Goal: Task Accomplishment & Management: Manage account settings

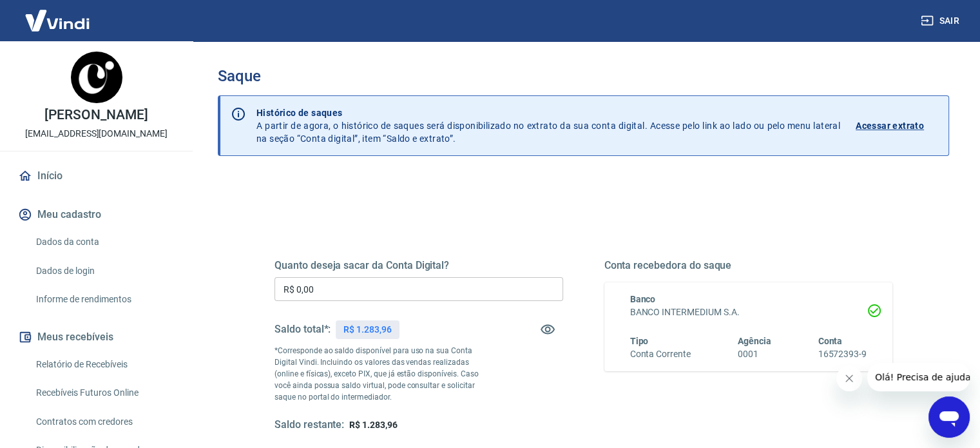
click at [391, 276] on div "Quanto deseja sacar da Conta Digital? R$ 0,00 ​ Saldo total*: R$ 1.283,96 *Corr…" at bounding box center [418, 345] width 289 height 173
click at [383, 291] on input "R$ 0,00" at bounding box center [418, 289] width 289 height 24
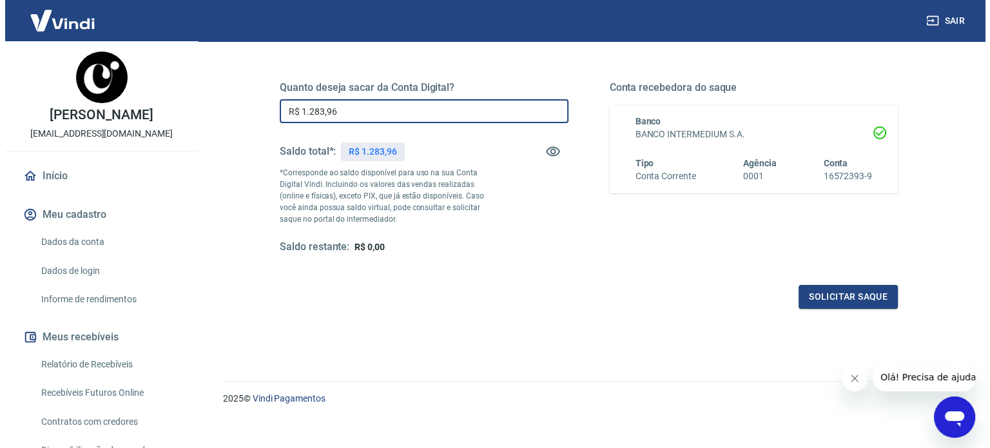
scroll to position [188, 0]
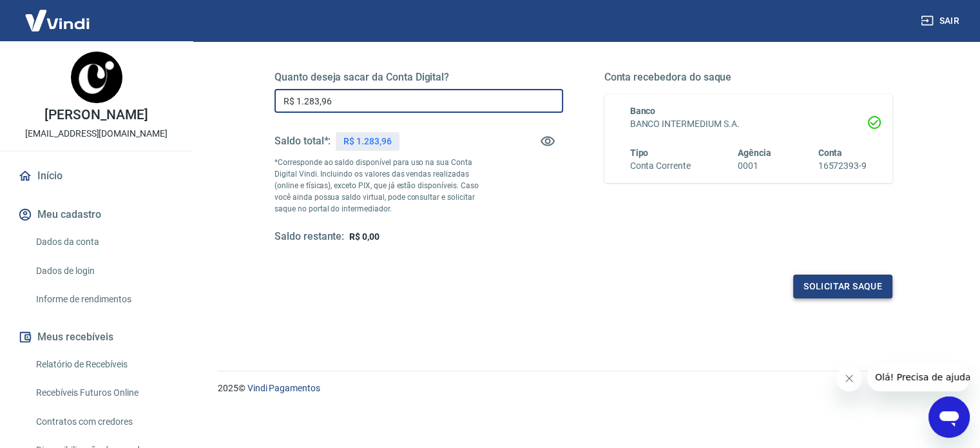
type input "R$ 1.283,96"
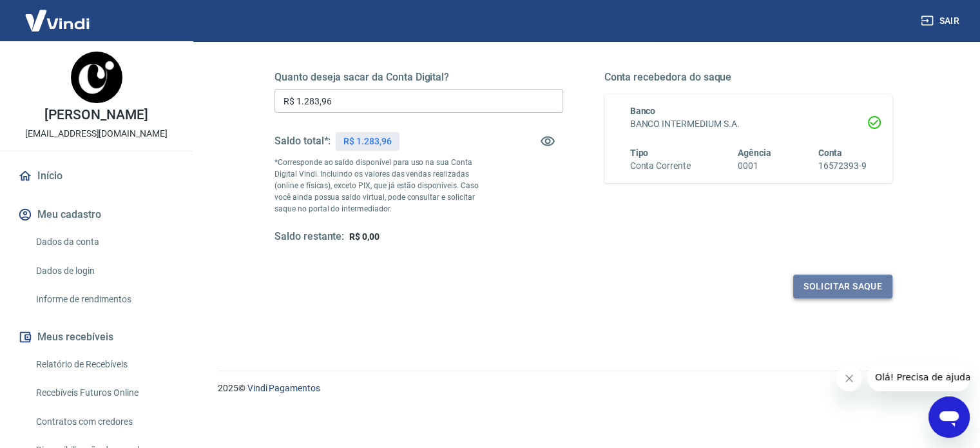
click at [849, 293] on button "Solicitar saque" at bounding box center [842, 286] width 99 height 24
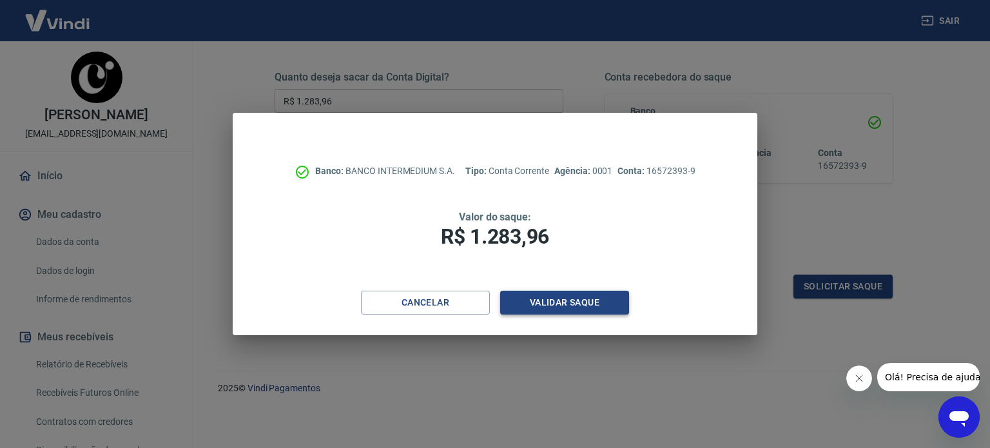
click at [588, 305] on button "Validar saque" at bounding box center [564, 303] width 129 height 24
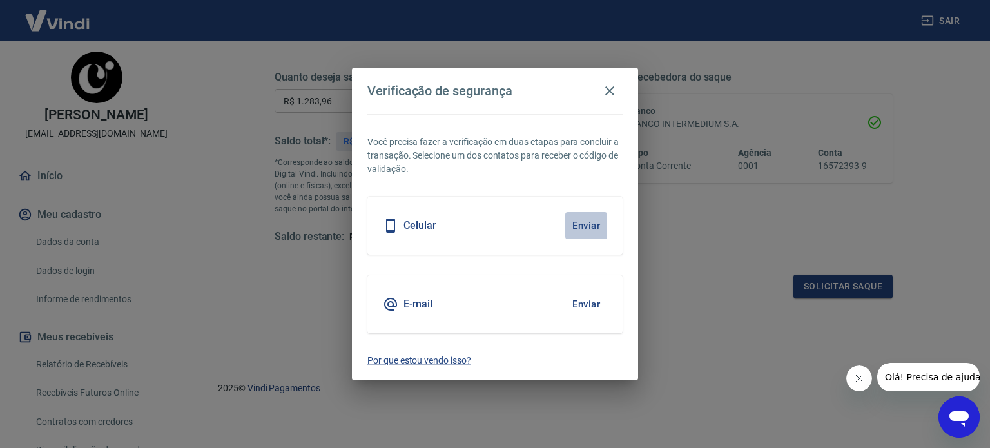
click at [580, 221] on button "Enviar" at bounding box center [586, 225] width 42 height 27
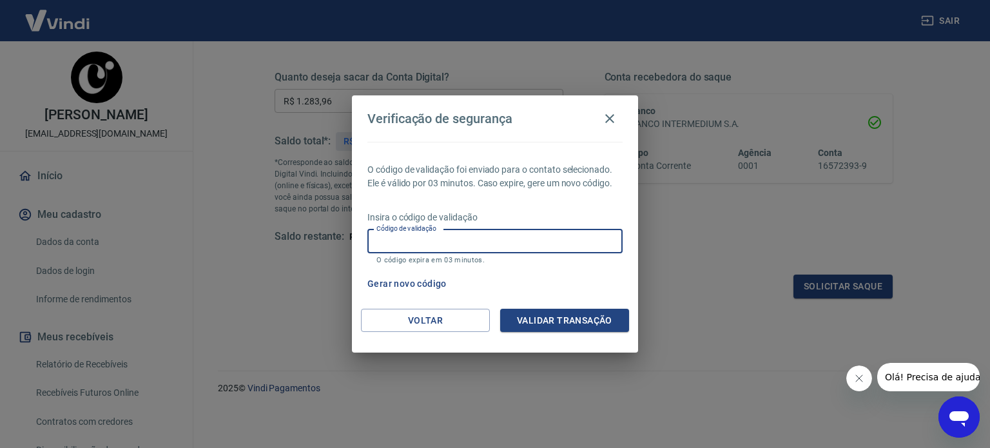
click at [448, 238] on input "Código de validação" at bounding box center [494, 241] width 255 height 24
type input "765200"
click at [560, 316] on button "Validar transação" at bounding box center [564, 321] width 129 height 24
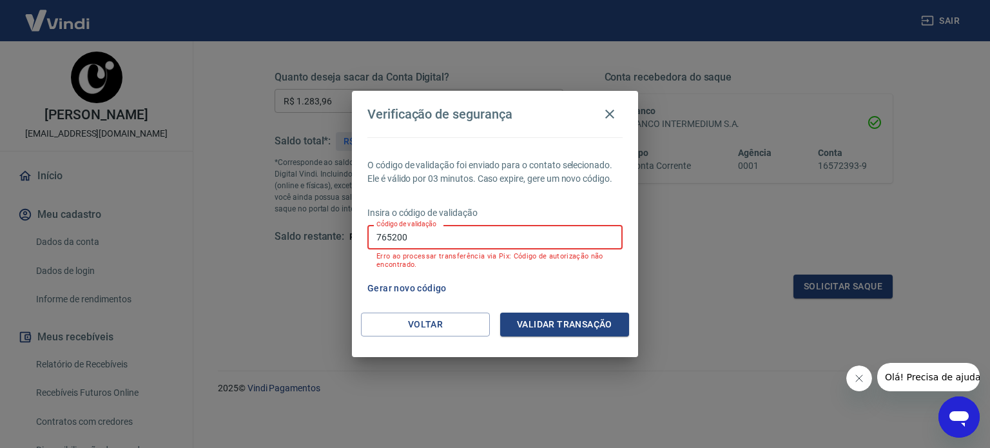
drag, startPoint x: 419, startPoint y: 237, endPoint x: 300, endPoint y: 223, distance: 120.0
click at [300, 223] on div "Verificação de segurança O código de validação foi enviado para o contato selec…" at bounding box center [495, 224] width 990 height 448
click at [550, 291] on div "Gerar novo código" at bounding box center [492, 288] width 260 height 24
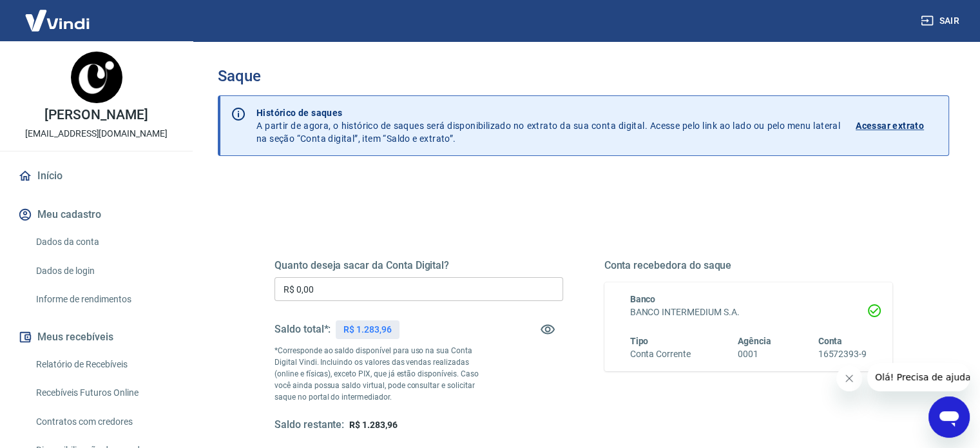
click at [363, 283] on input "R$ 0,00" at bounding box center [418, 289] width 289 height 24
click at [343, 285] on input "R$ 0,00" at bounding box center [418, 289] width 289 height 24
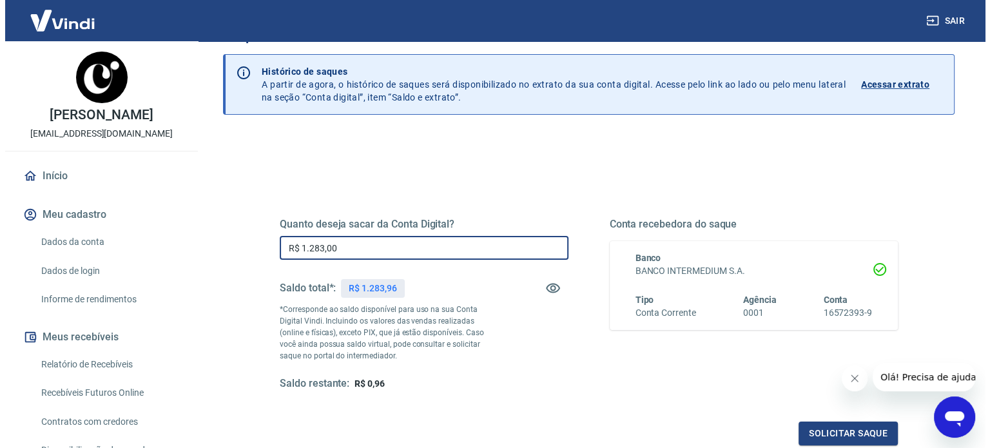
scroll to position [64, 0]
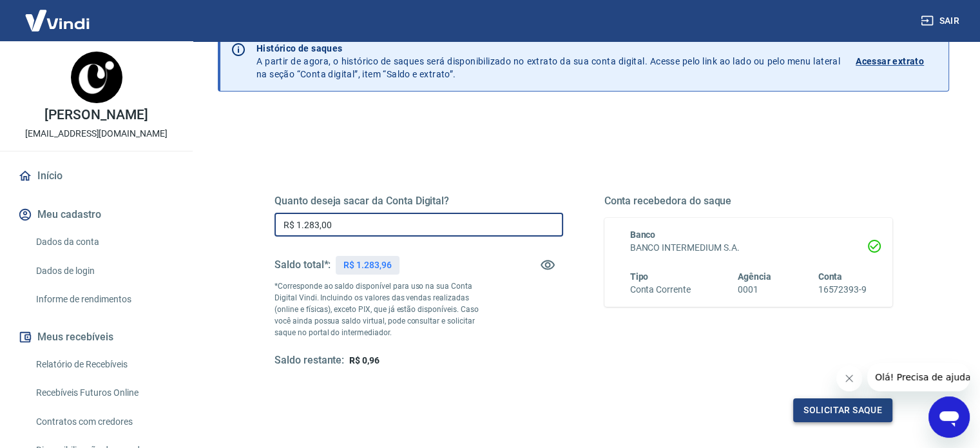
type input "R$ 1.283,00"
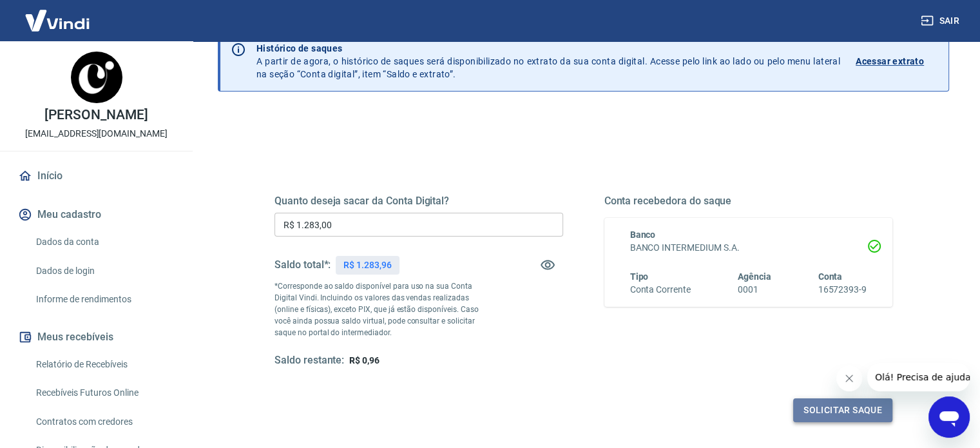
click at [810, 407] on button "Solicitar saque" at bounding box center [842, 410] width 99 height 24
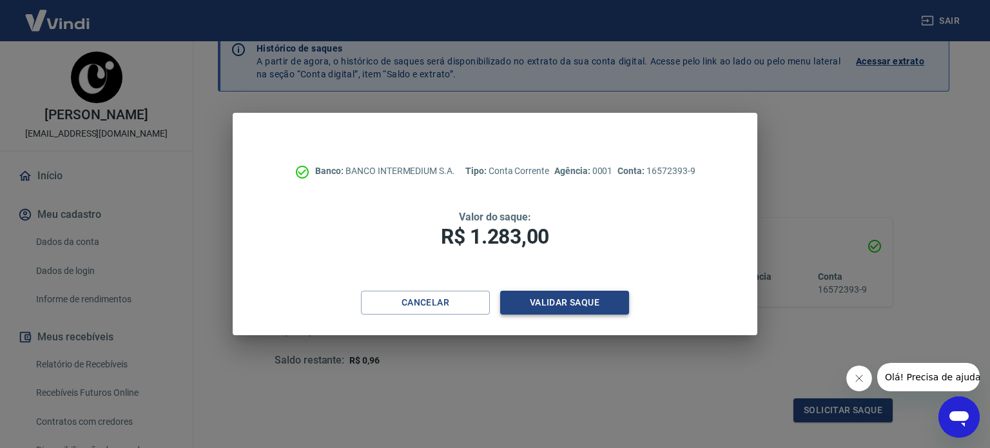
click at [555, 301] on button "Validar saque" at bounding box center [564, 303] width 129 height 24
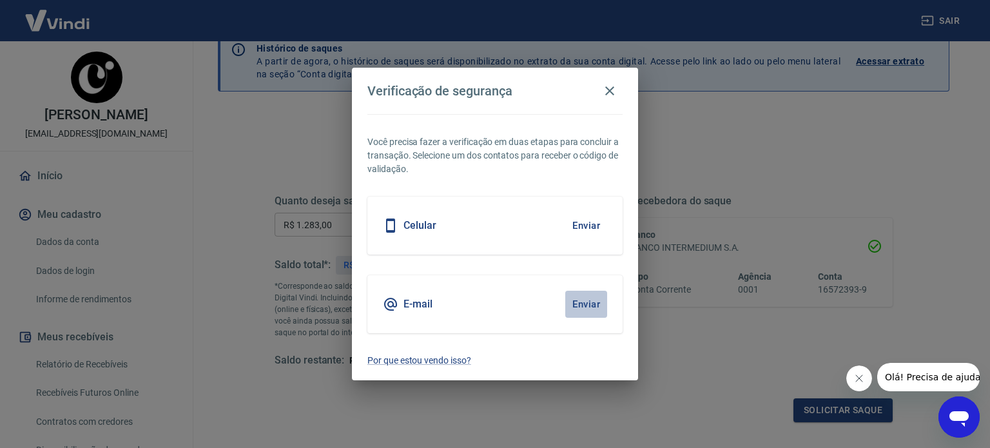
click at [590, 303] on button "Enviar" at bounding box center [586, 304] width 42 height 27
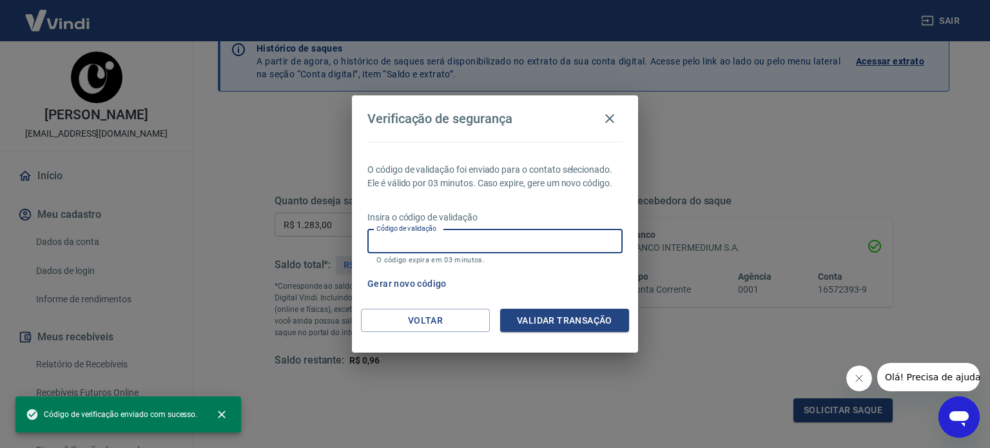
drag, startPoint x: 448, startPoint y: 245, endPoint x: 477, endPoint y: 197, distance: 56.4
click at [455, 242] on input "Código de validação" at bounding box center [494, 241] width 255 height 24
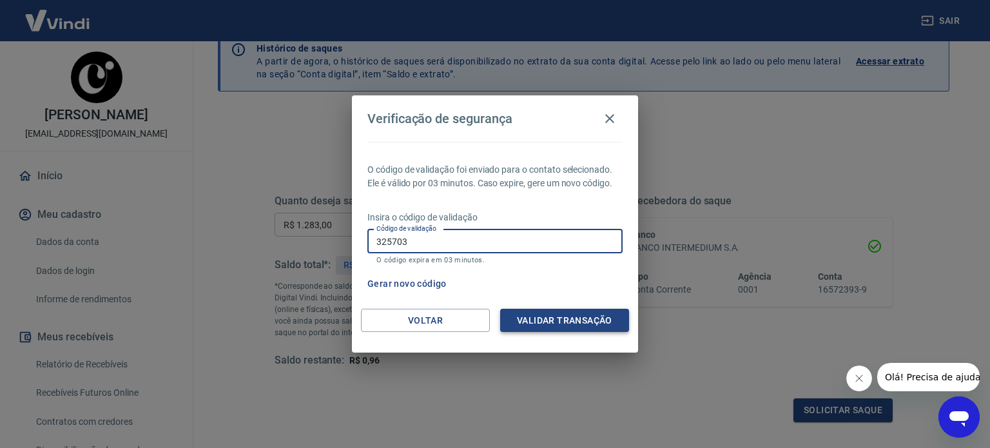
type input "325703"
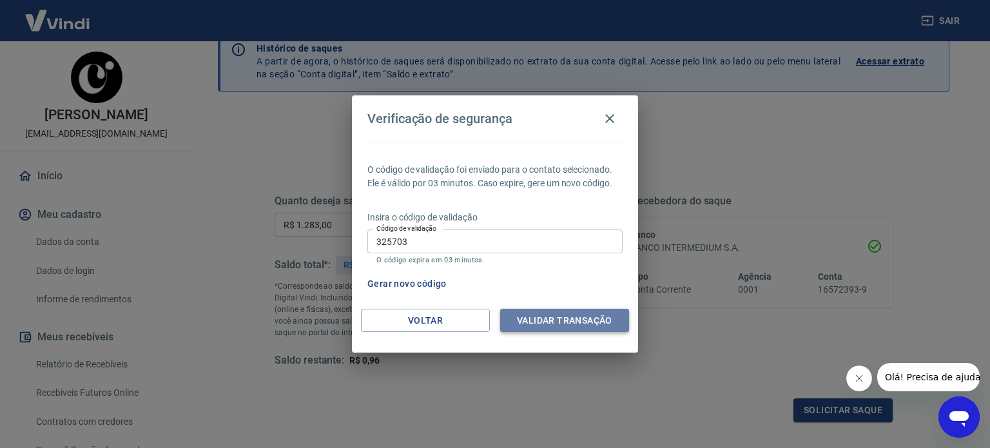
click at [562, 324] on button "Validar transação" at bounding box center [564, 321] width 129 height 24
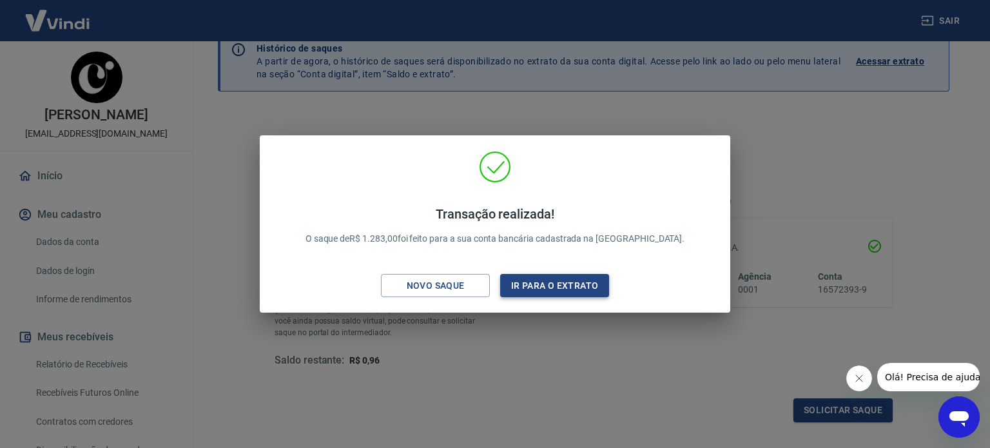
click at [586, 289] on button "Ir para o extrato" at bounding box center [554, 286] width 109 height 24
